Goal: Check status: Check status

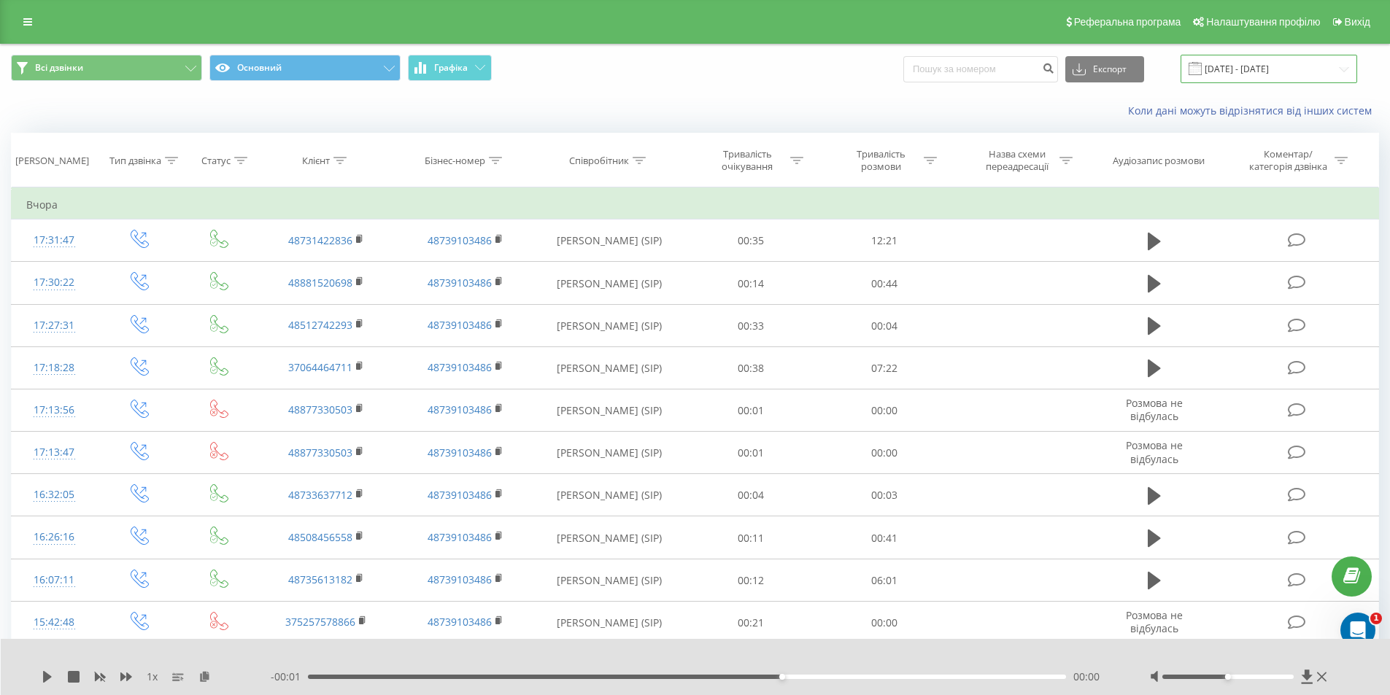
click at [1287, 77] on input "18.09.2025 - 18.09.2025" at bounding box center [1269, 69] width 177 height 28
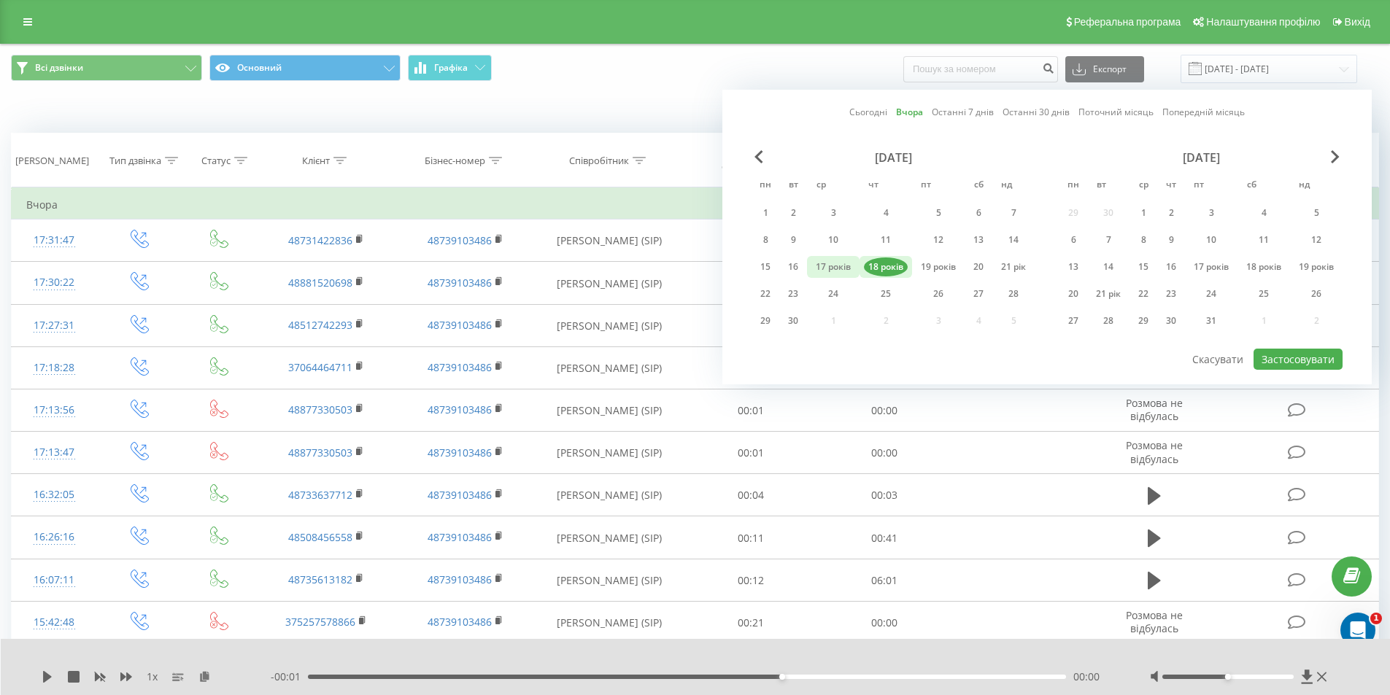
click at [824, 269] on font "17 років" at bounding box center [833, 267] width 35 height 12
click at [1279, 358] on font "Застосовувати" at bounding box center [1298, 359] width 73 height 14
type input "[DATE] - [DATE]"
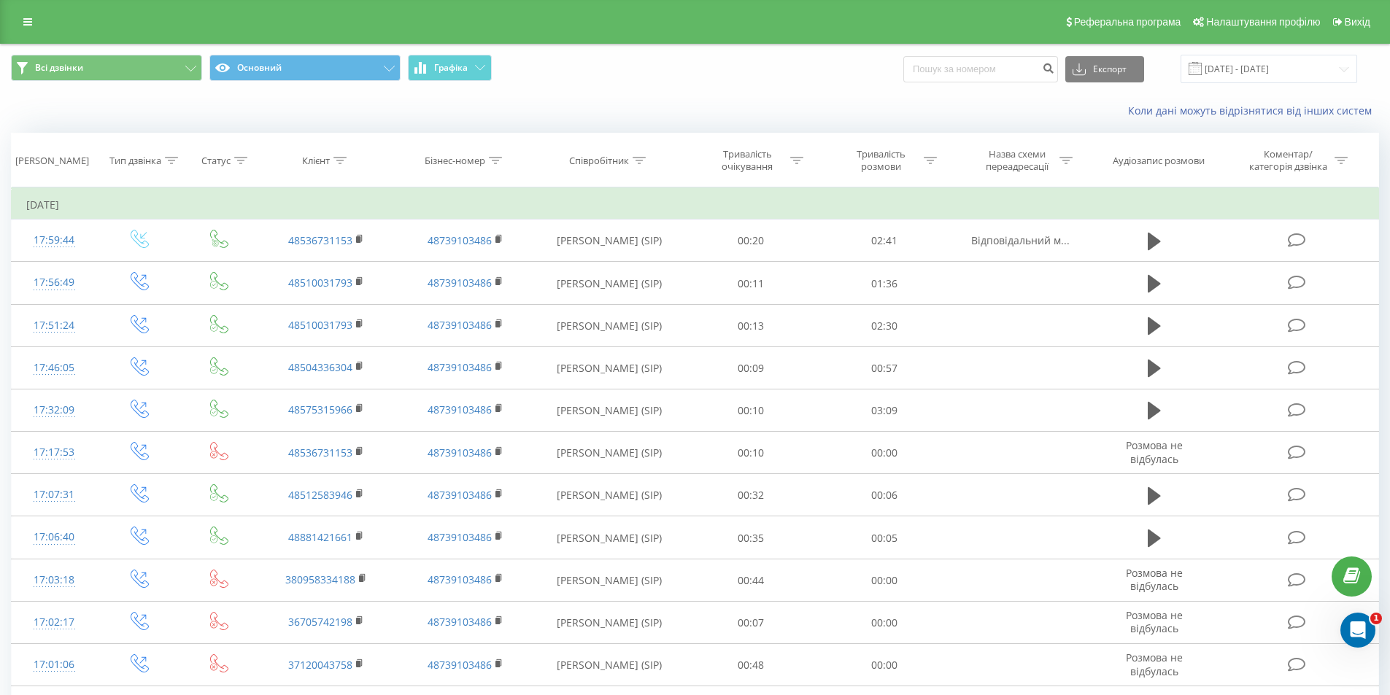
scroll to position [652, 0]
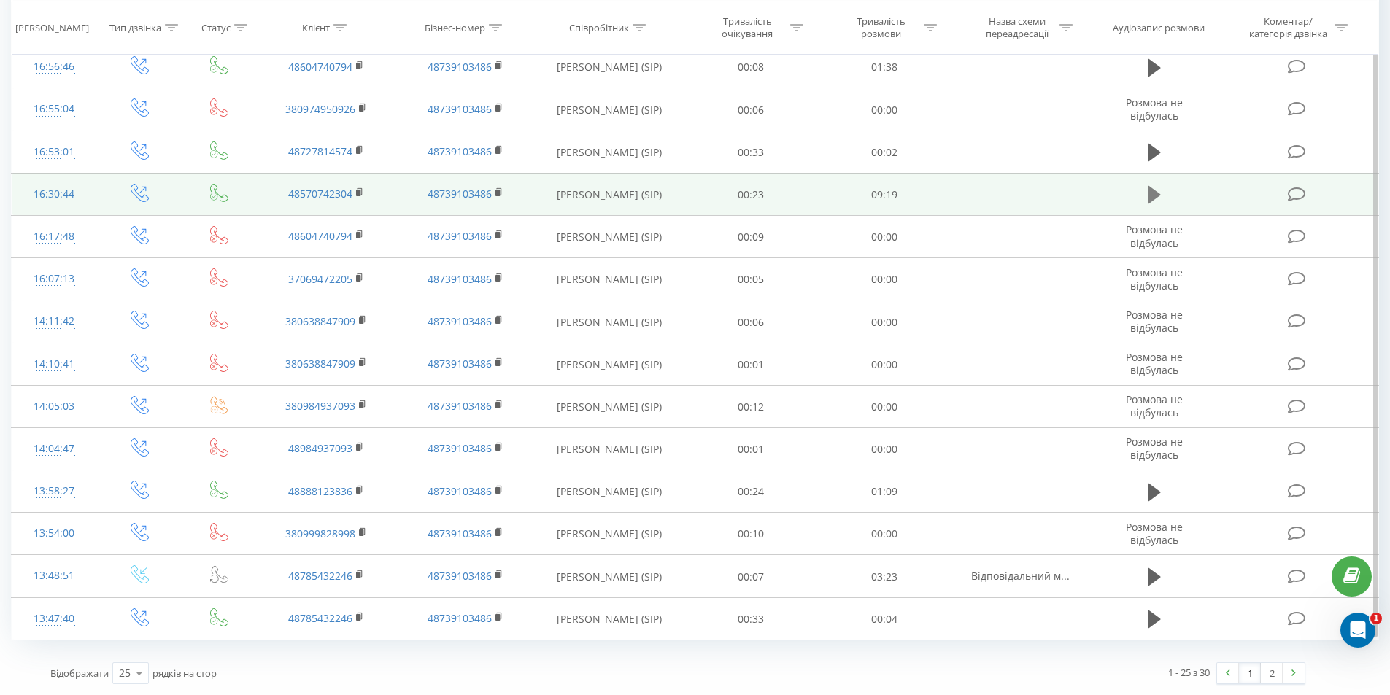
click at [1148, 200] on icon at bounding box center [1154, 195] width 13 height 20
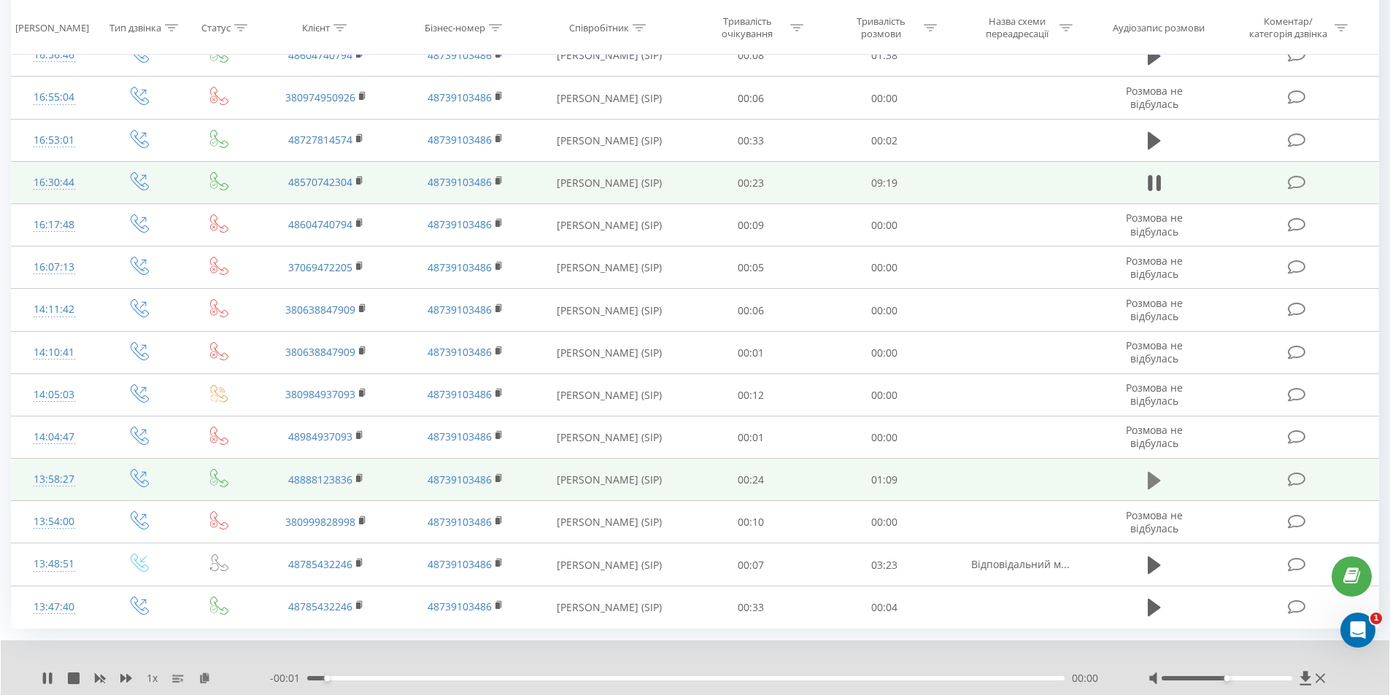
click at [1159, 491] on icon at bounding box center [1154, 481] width 13 height 20
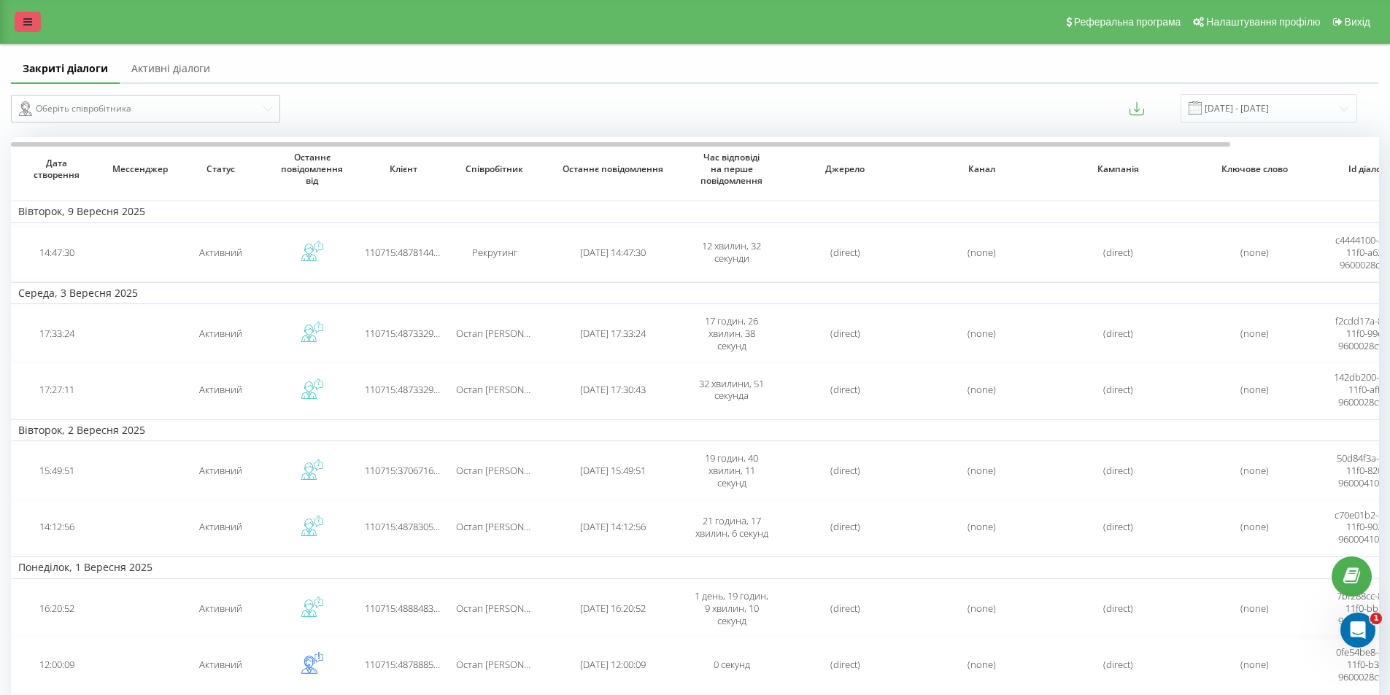
click at [32, 12] on link at bounding box center [28, 22] width 26 height 20
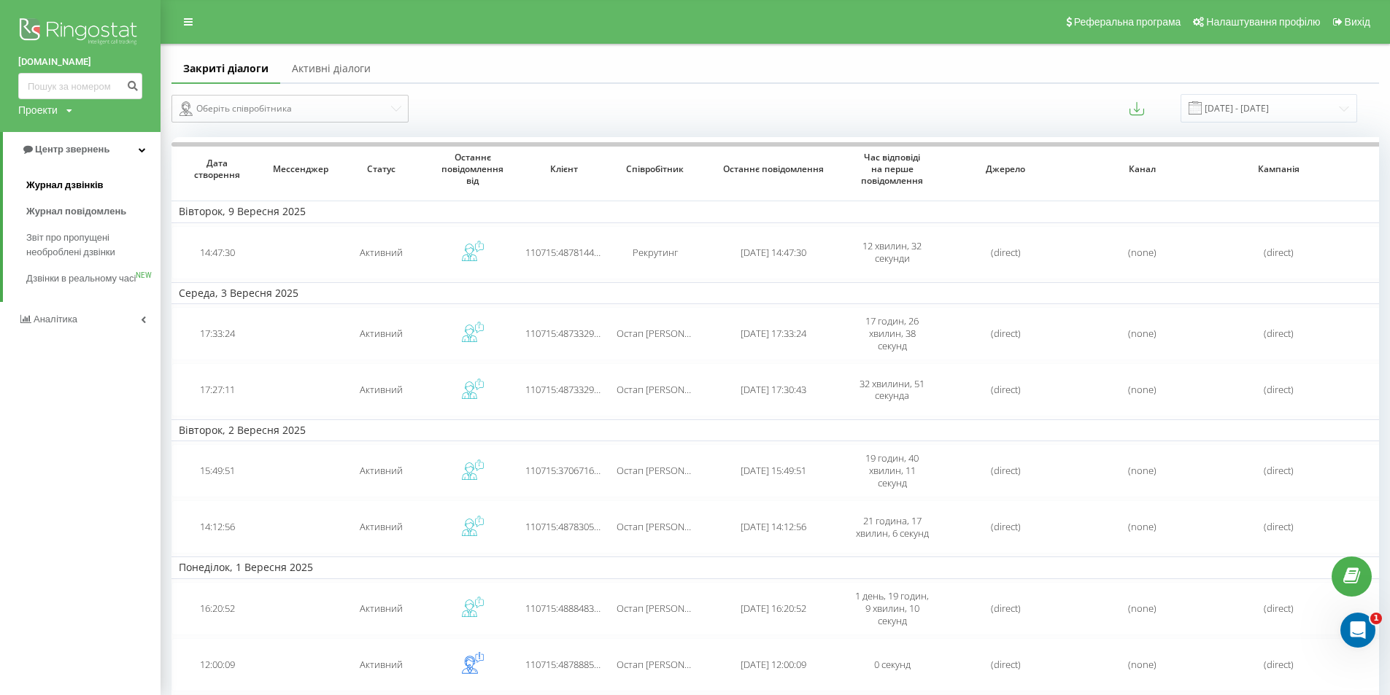
click at [96, 177] on link "Журнал дзвінків" at bounding box center [93, 185] width 134 height 26
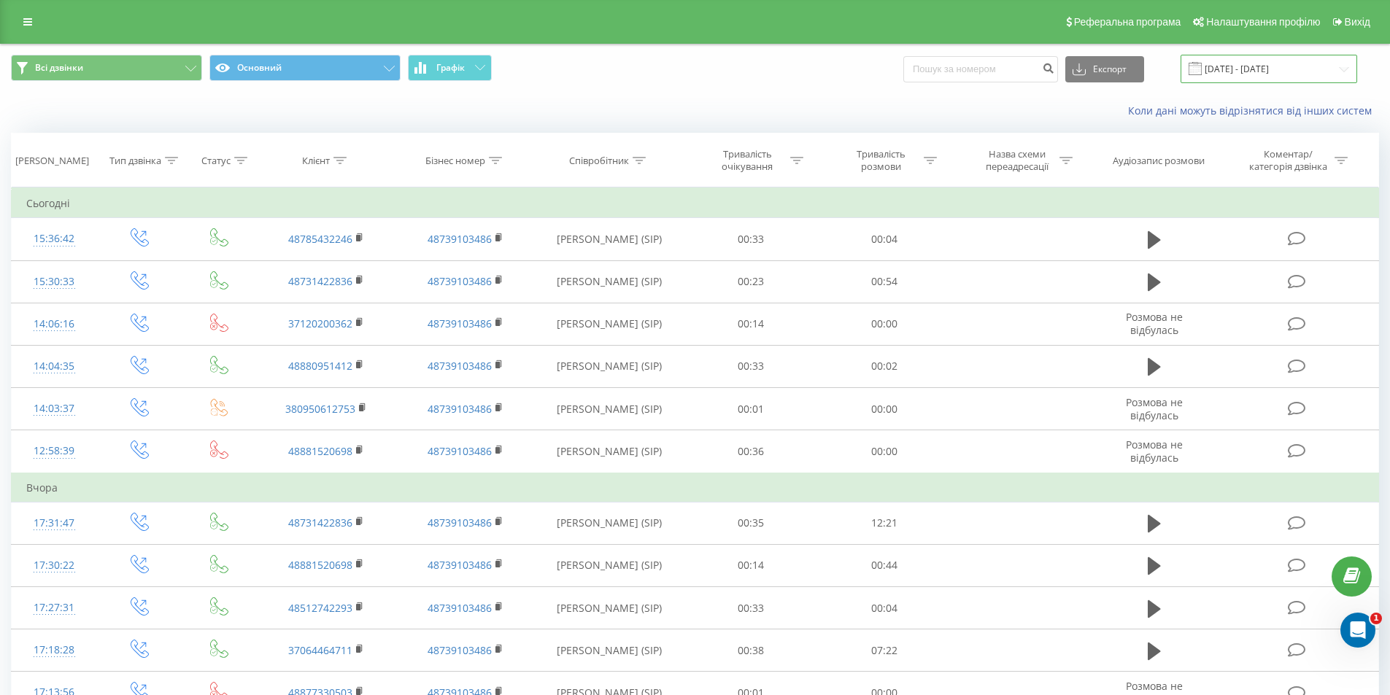
click at [1311, 66] on input "[DATE] - [DATE]" at bounding box center [1269, 69] width 177 height 28
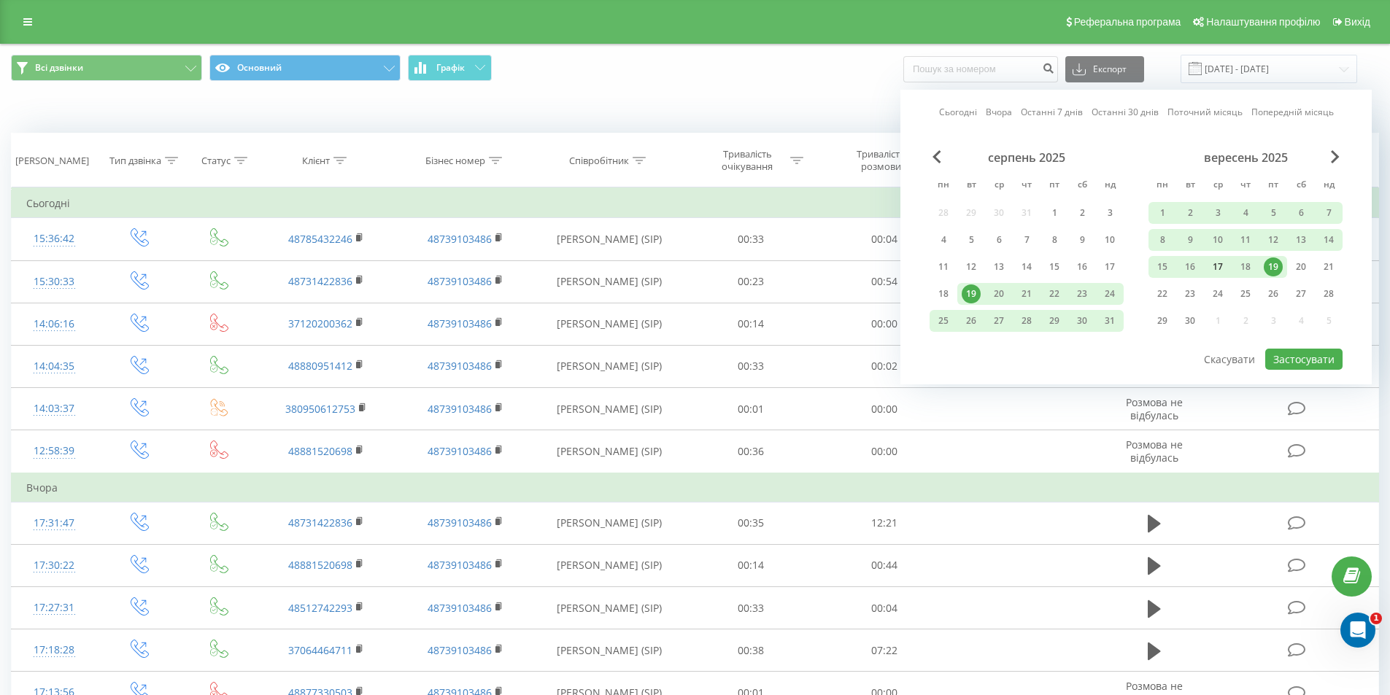
click at [1222, 263] on div "17" at bounding box center [1217, 267] width 19 height 19
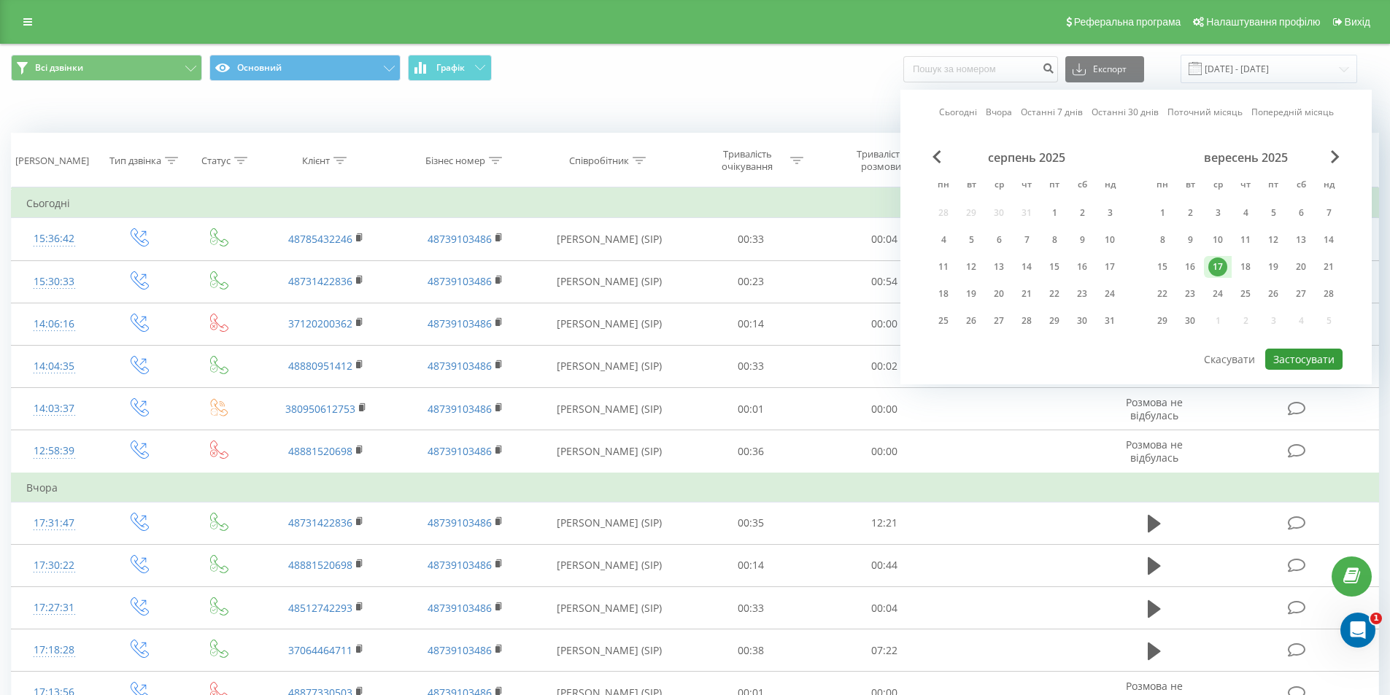
click at [1311, 360] on button "Застосувати" at bounding box center [1303, 359] width 77 height 21
type input "[DATE] - [DATE]"
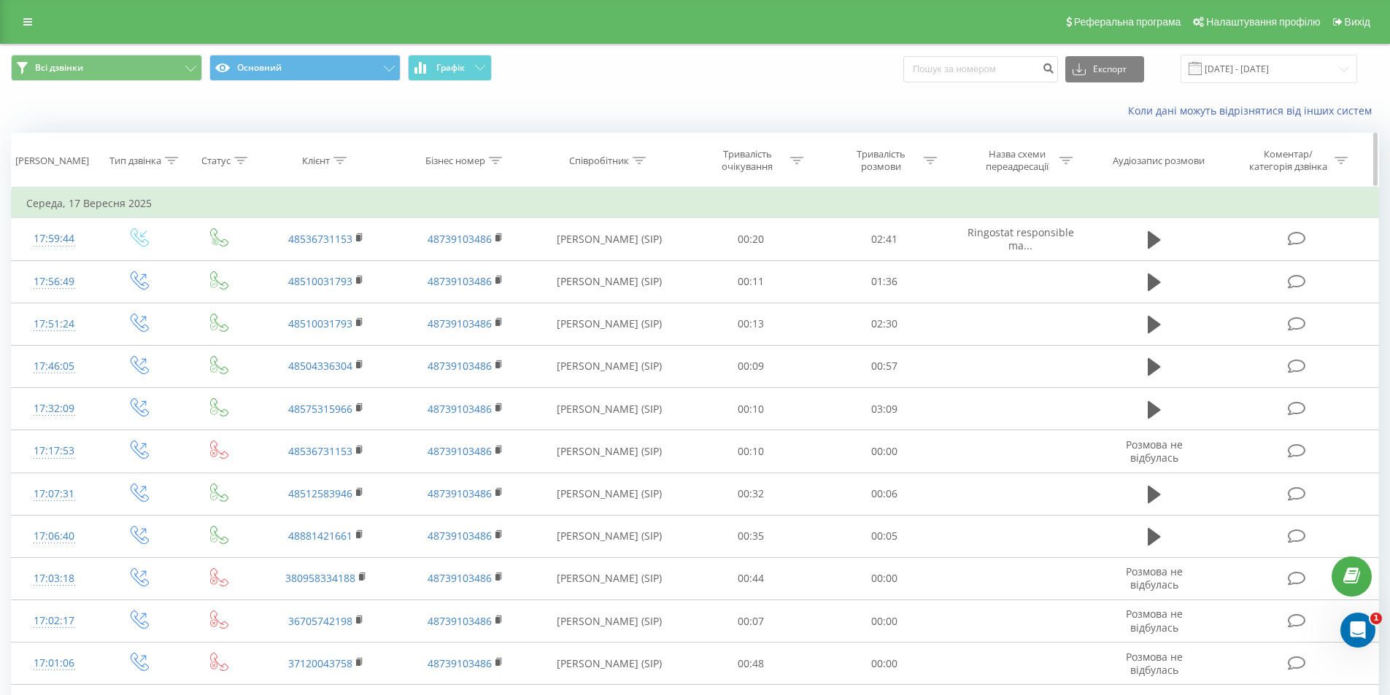
scroll to position [639, 0]
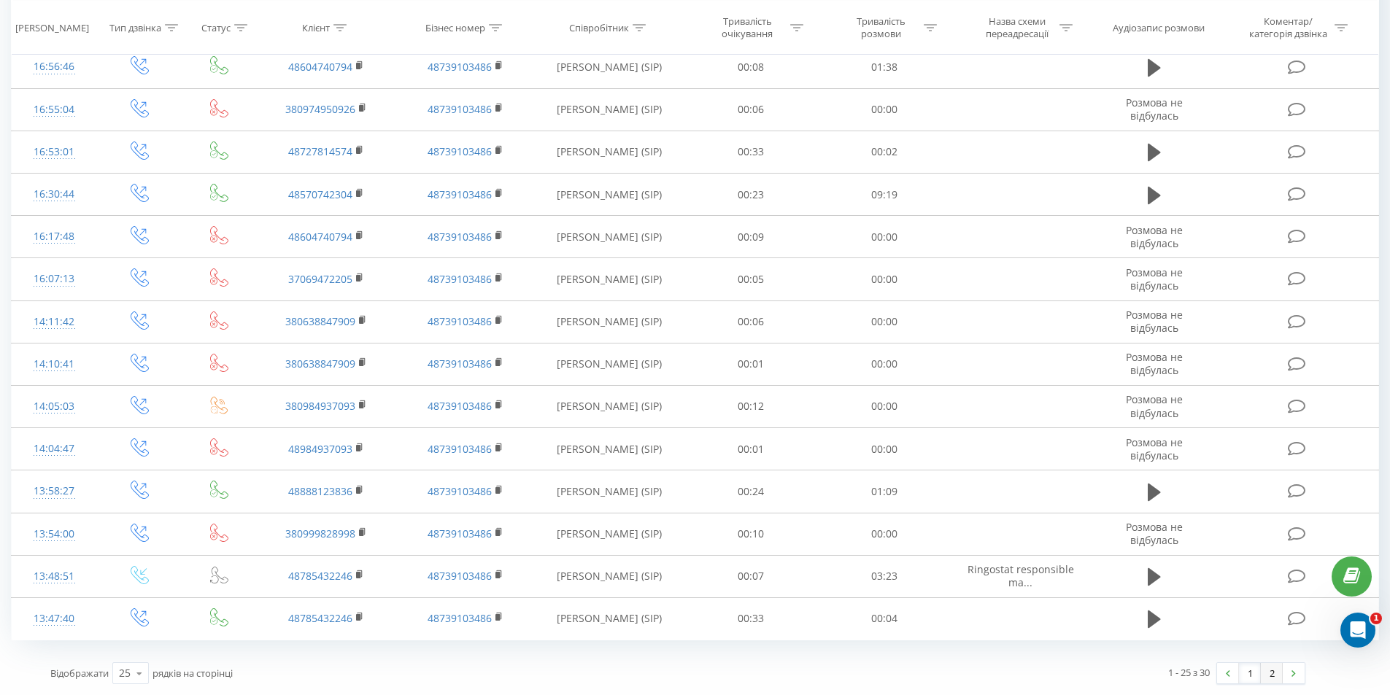
click at [1273, 672] on link "2" at bounding box center [1272, 673] width 22 height 20
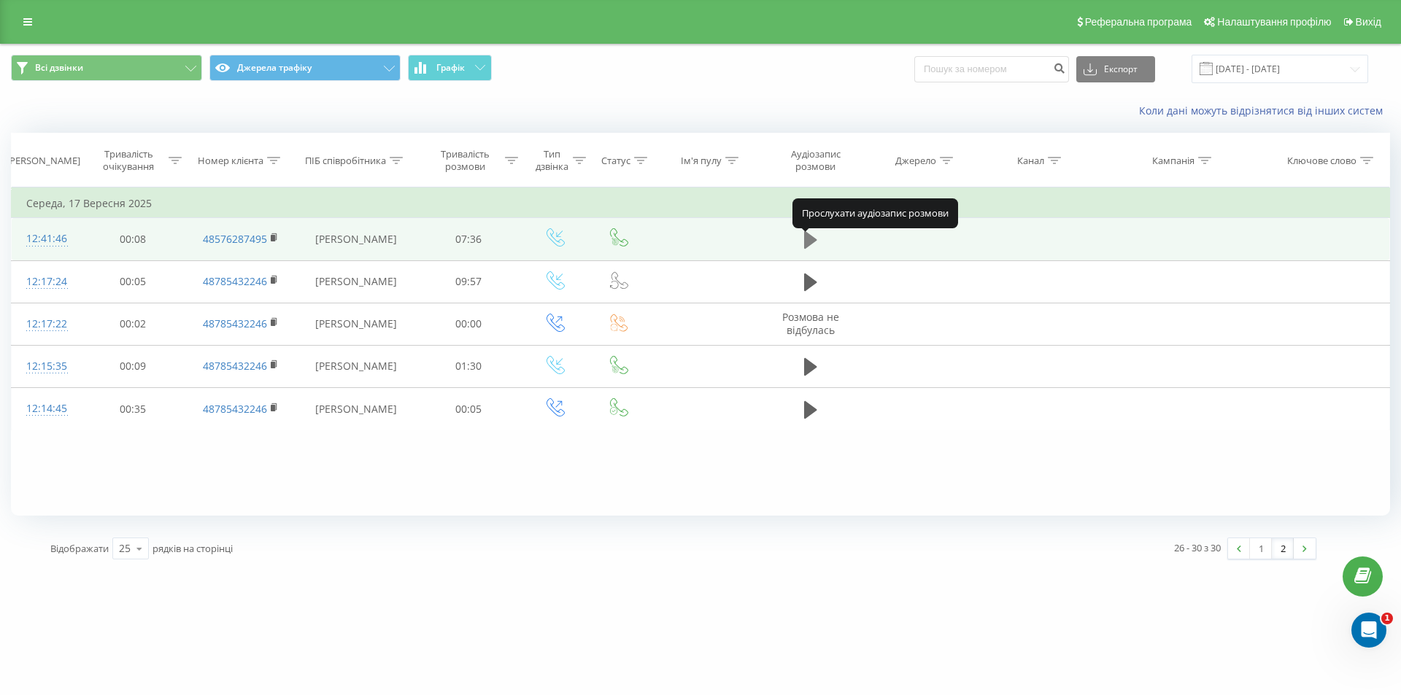
click at [818, 250] on button at bounding box center [811, 240] width 22 height 22
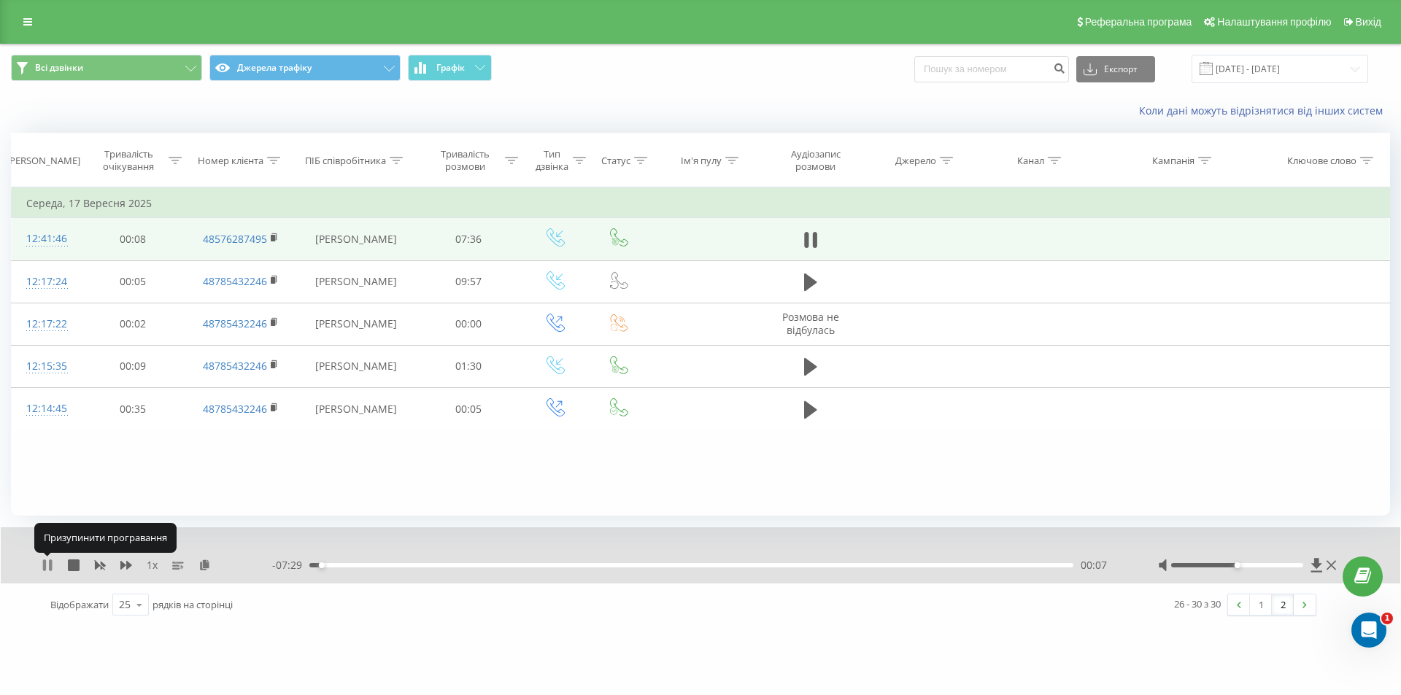
click at [46, 563] on icon at bounding box center [44, 566] width 3 height 12
click at [271, 243] on icon at bounding box center [275, 238] width 8 height 10
click at [278, 242] on icon at bounding box center [275, 238] width 8 height 10
